Goal: Task Accomplishment & Management: Use online tool/utility

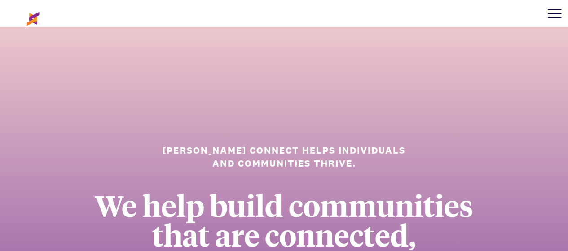
click at [548, 11] on div at bounding box center [554, 13] width 27 height 27
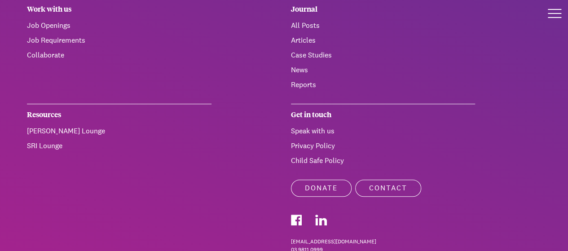
scroll to position [156, 0]
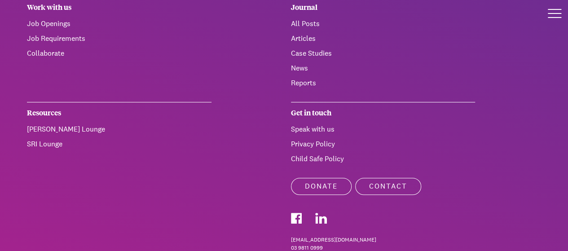
click at [68, 127] on link "[PERSON_NAME] Lounge" at bounding box center [66, 128] width 78 height 9
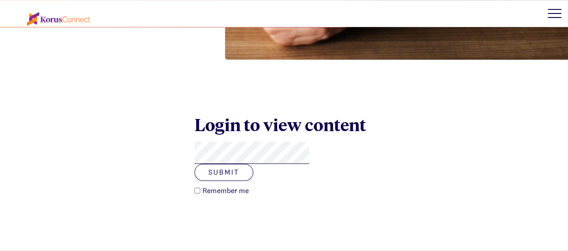
scroll to position [296, 0]
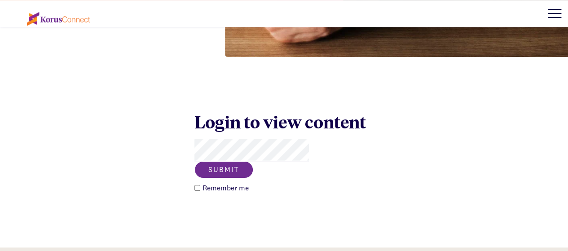
click at [253, 161] on button "Submit" at bounding box center [224, 169] width 59 height 17
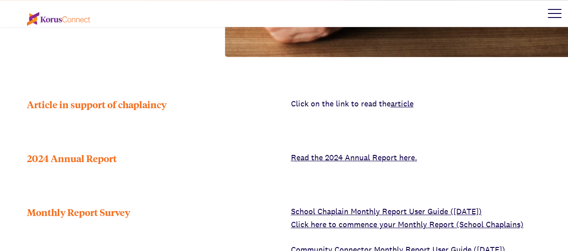
click at [379, 219] on link "Click here to commence your Monthly Report (School Chaplains)" at bounding box center [407, 224] width 233 height 10
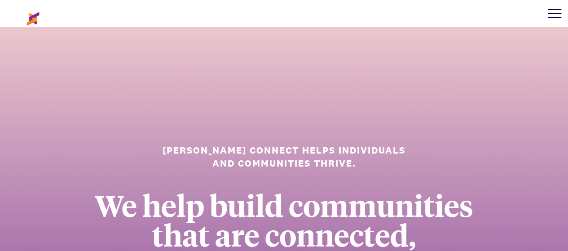
click at [547, 17] on div at bounding box center [554, 13] width 27 height 27
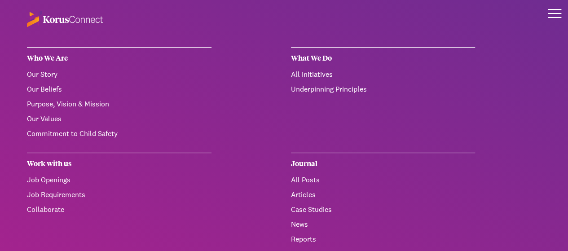
drag, startPoint x: 564, startPoint y: 20, endPoint x: 570, endPoint y: 62, distance: 42.6
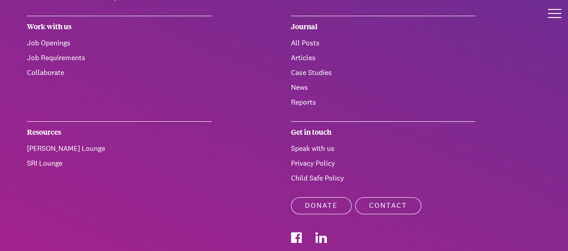
scroll to position [137, 0]
click at [66, 149] on link "[PERSON_NAME] Lounge" at bounding box center [66, 148] width 78 height 9
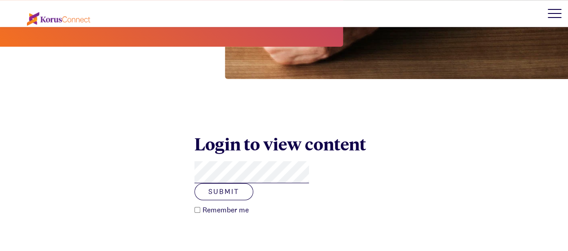
scroll to position [275, 0]
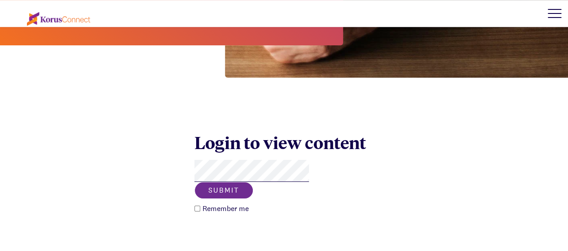
click at [253, 182] on button "Submit" at bounding box center [224, 190] width 59 height 17
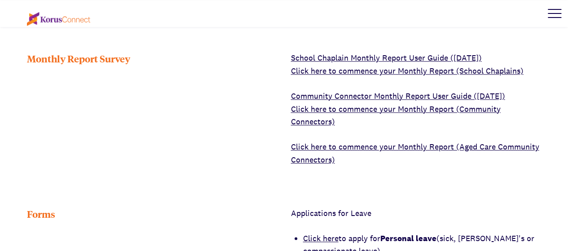
scroll to position [474, 0]
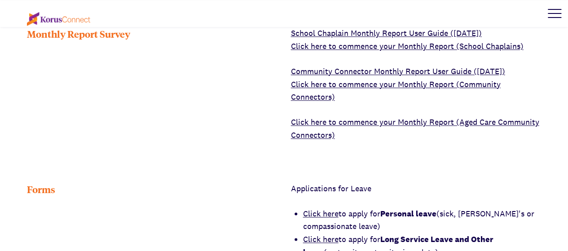
click at [310, 208] on link "Click here" at bounding box center [320, 213] width 35 height 10
